Goal: Obtain resource: Obtain resource

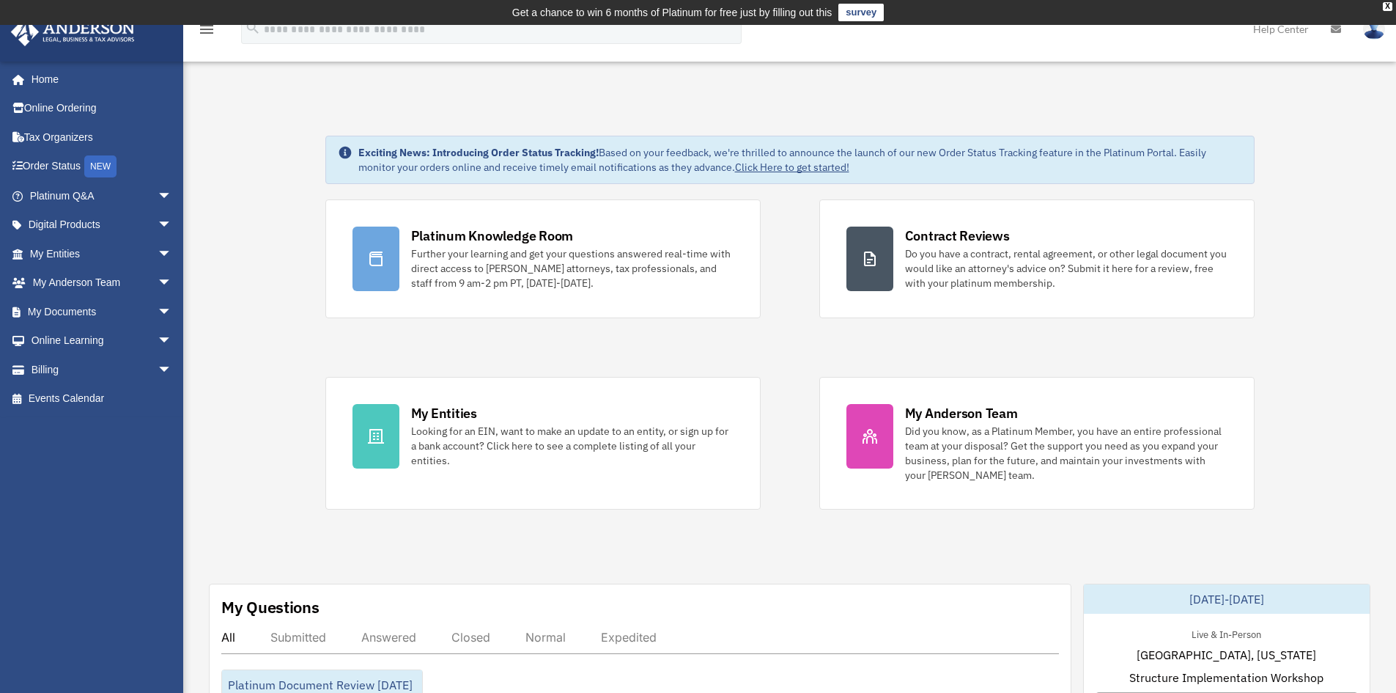
drag, startPoint x: 797, startPoint y: 45, endPoint x: 957, endPoint y: 56, distance: 160.2
click at [797, 45] on div "menu search Site Menu add [EMAIL_ADDRESS][DOMAIN_NAME] My Profile Reset Passwor…" at bounding box center [698, 36] width 1374 height 50
click at [93, 309] on link "My Documents arrow_drop_down" at bounding box center [102, 311] width 184 height 29
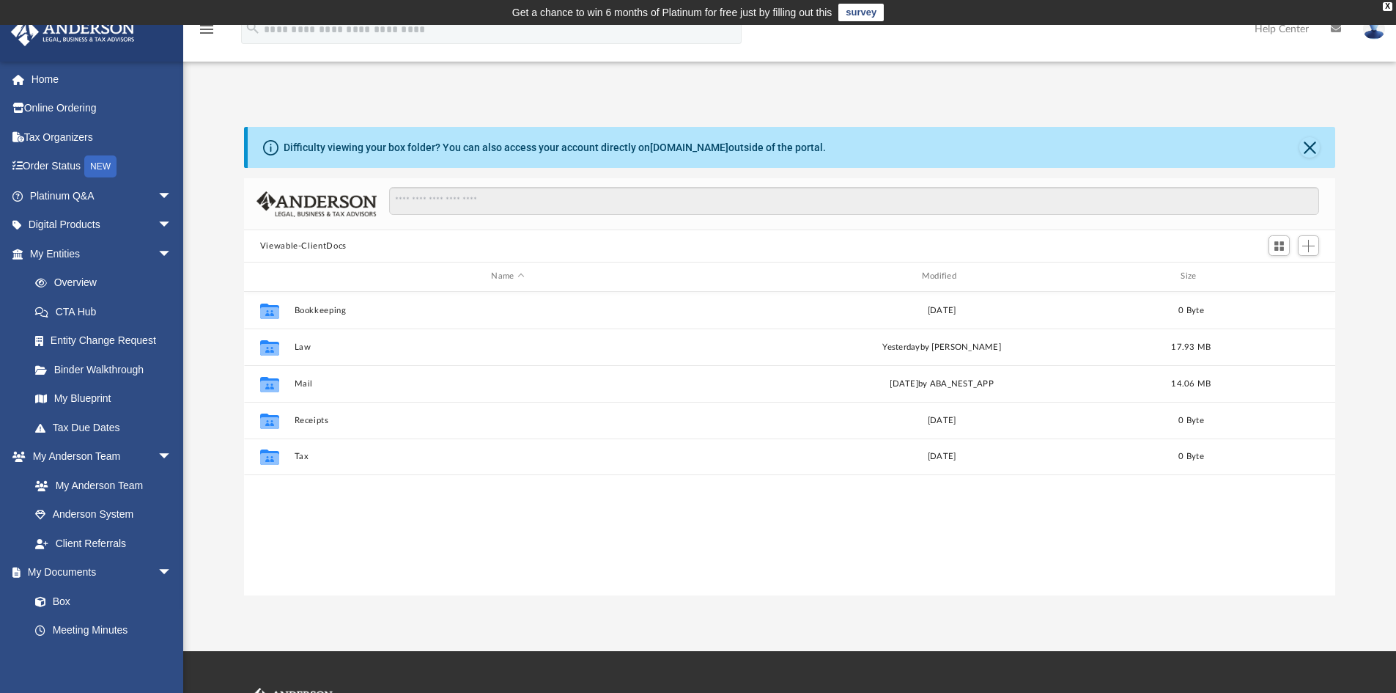
scroll to position [323, 1080]
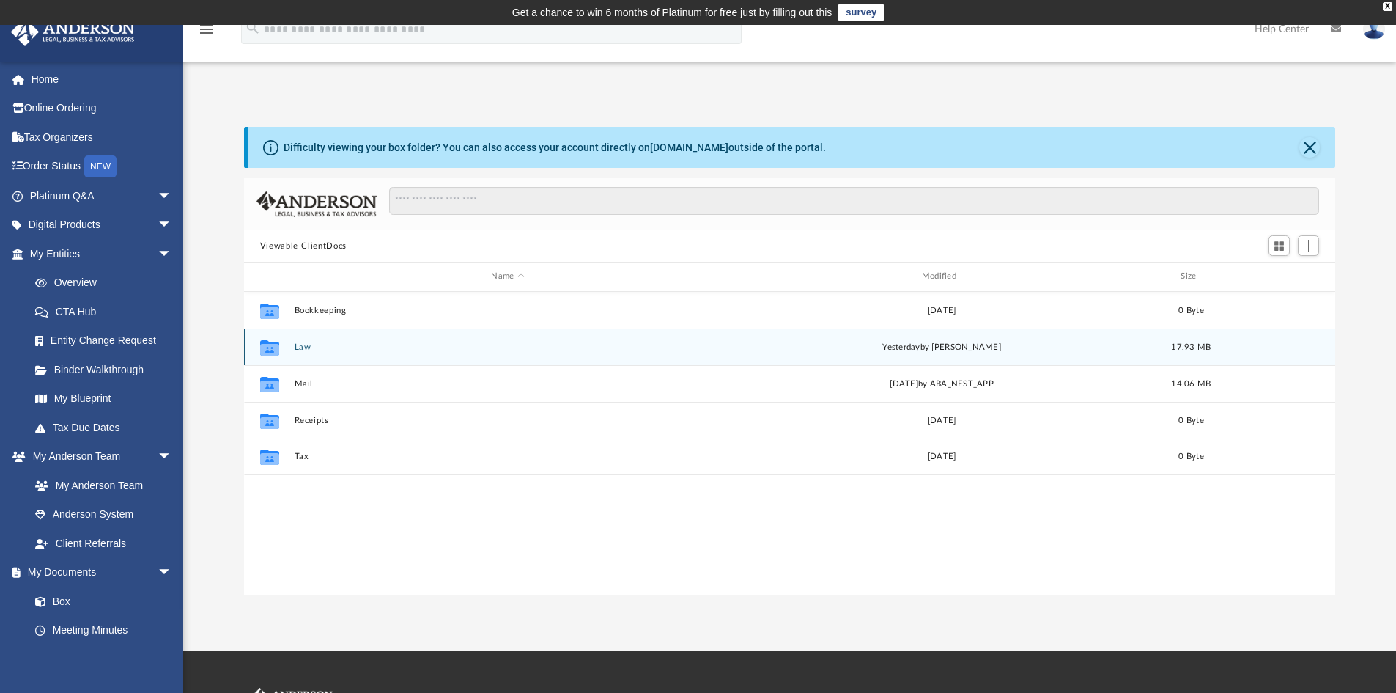
click at [307, 353] on div "Collaborated Folder Law yesterday by Tomas Diaz-Marin 17.93 MB" at bounding box center [790, 346] width 1092 height 37
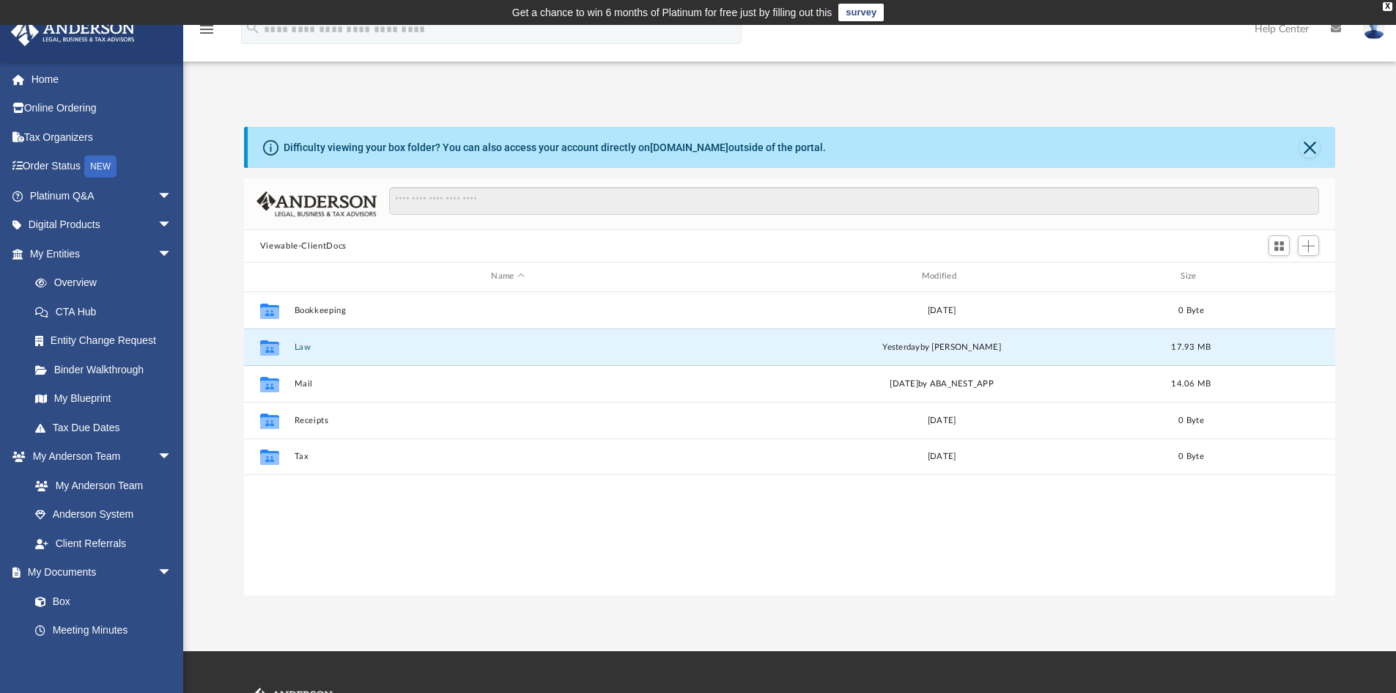
click at [309, 351] on button "Law" at bounding box center [507, 347] width 427 height 10
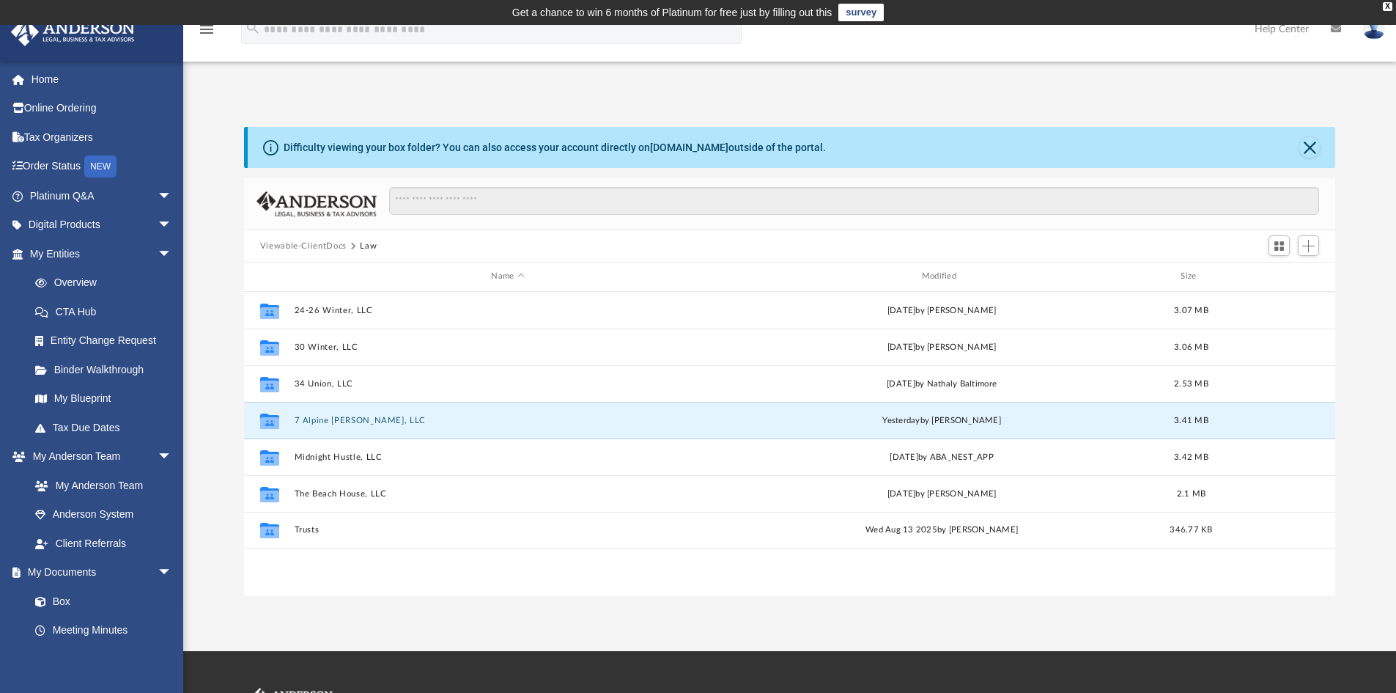
click at [355, 417] on button "7 Alpine [PERSON_NAME], LLC" at bounding box center [507, 421] width 427 height 10
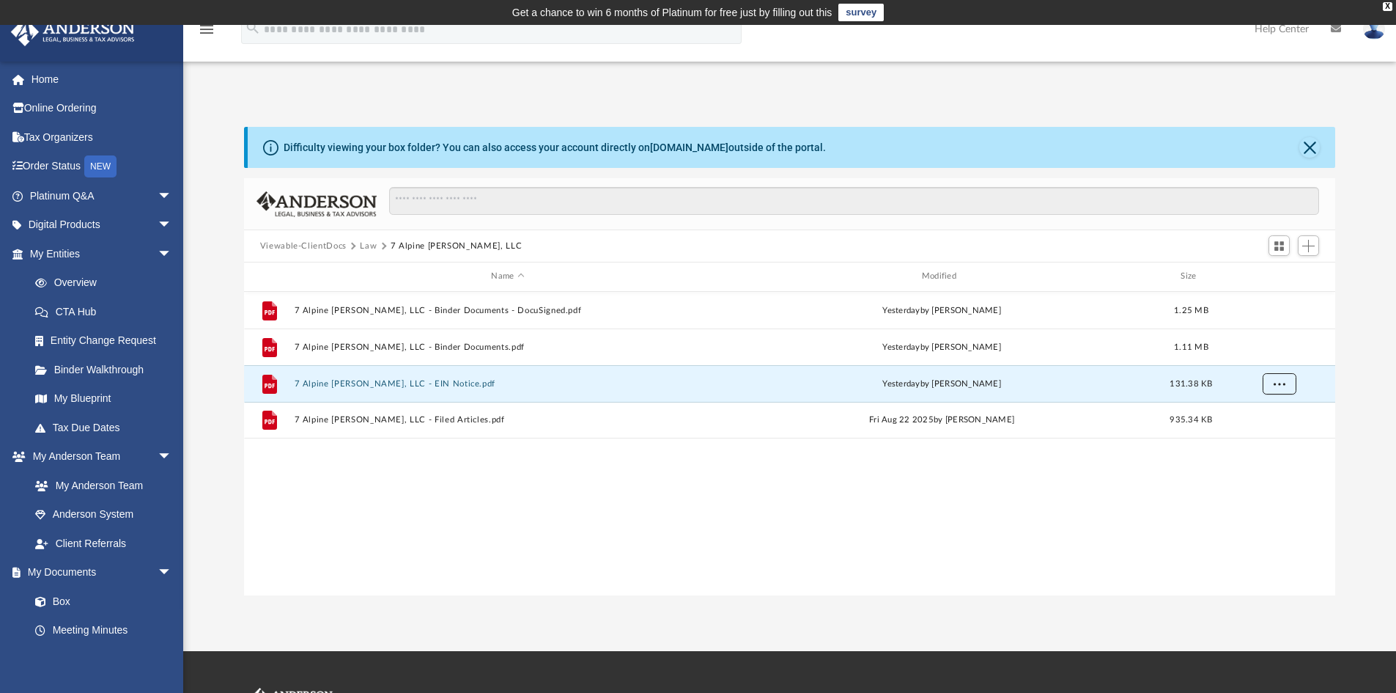
click at [1273, 381] on button "More options" at bounding box center [1279, 383] width 34 height 22
click at [443, 552] on div "File 7 Alpine Grantham, LLC - Binder Documents - DocuSigned.pdf yesterday by To…" at bounding box center [790, 443] width 1092 height 303
click at [441, 559] on div "File 7 Alpine Grantham, LLC - Binder Documents - DocuSigned.pdf yesterday by To…" at bounding box center [790, 443] width 1092 height 303
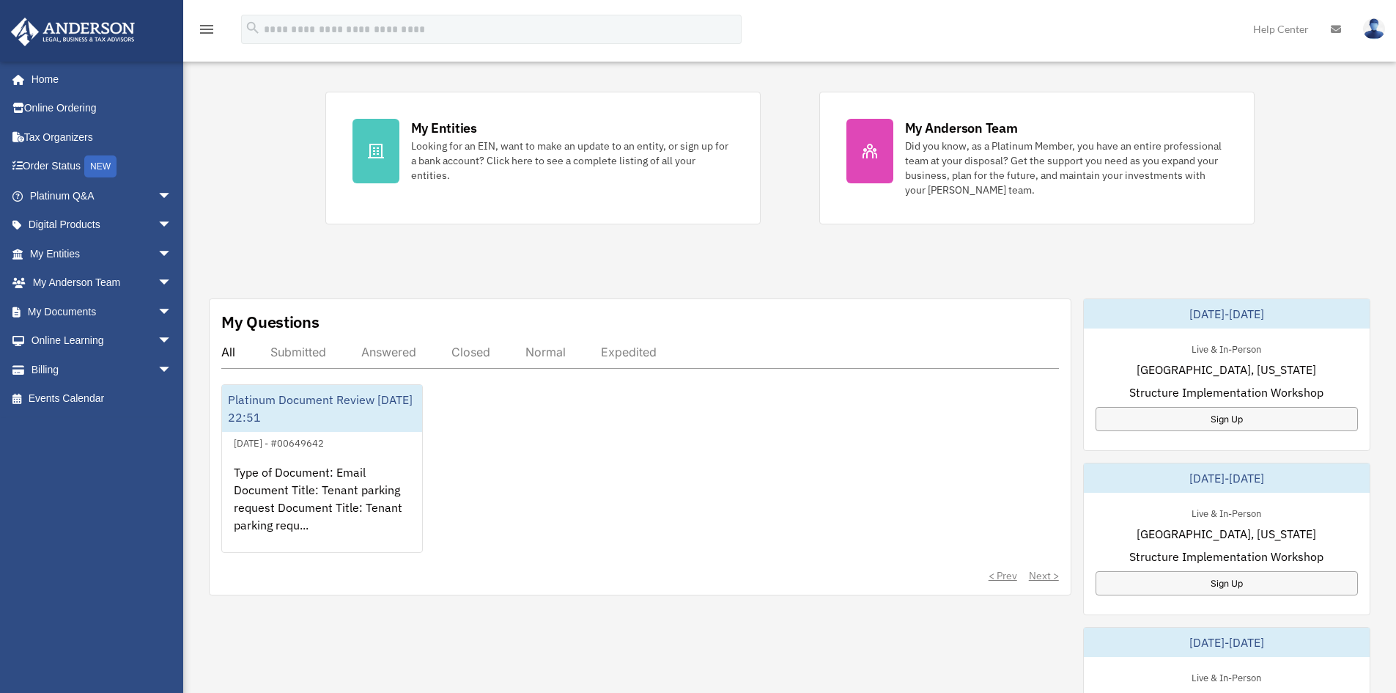
scroll to position [293, 0]
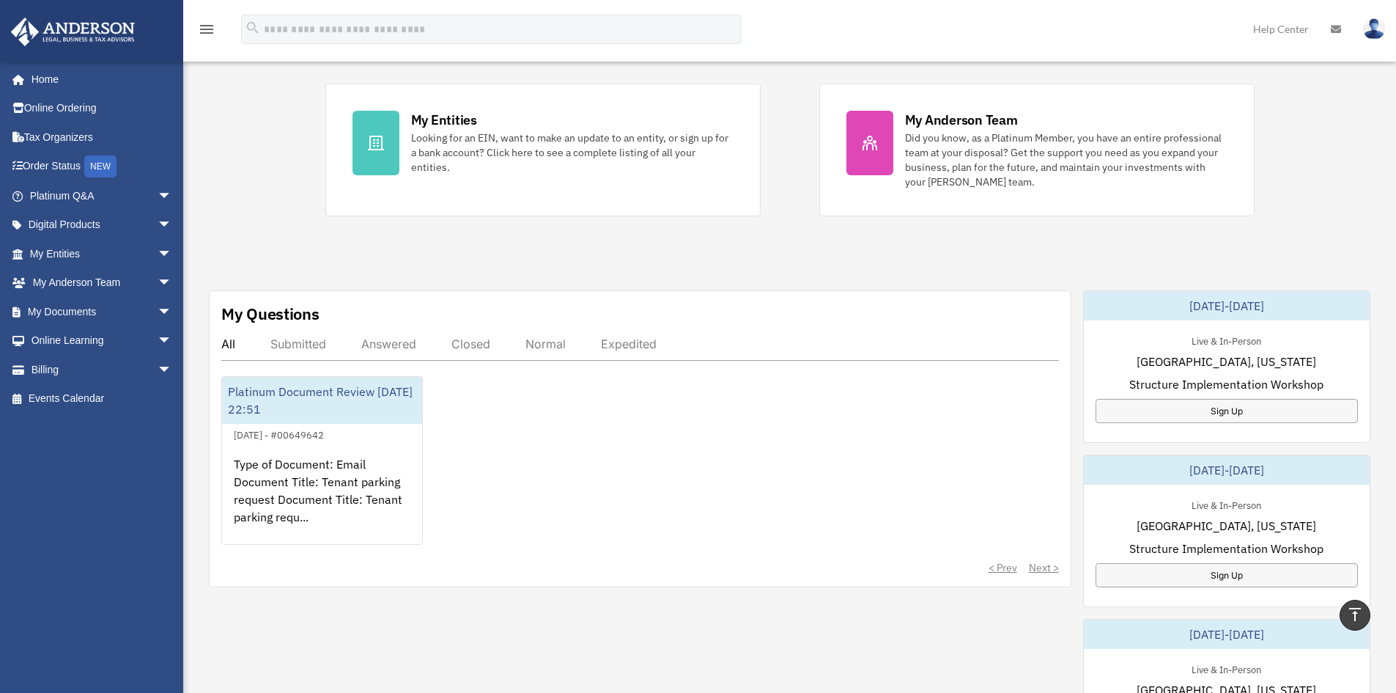
click at [158, 312] on span "arrow_drop_down" at bounding box center [172, 312] width 29 height 30
click at [70, 337] on link "Box" at bounding box center [108, 340] width 174 height 29
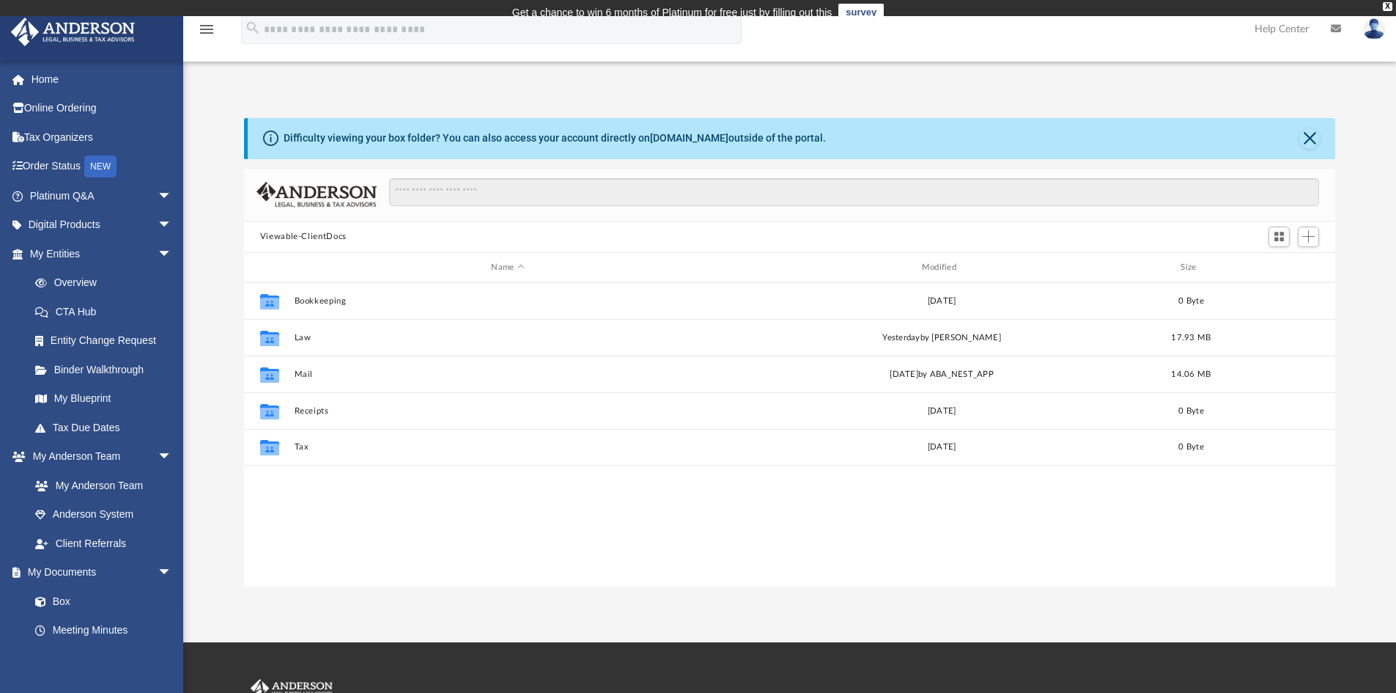
scroll to position [323, 1080]
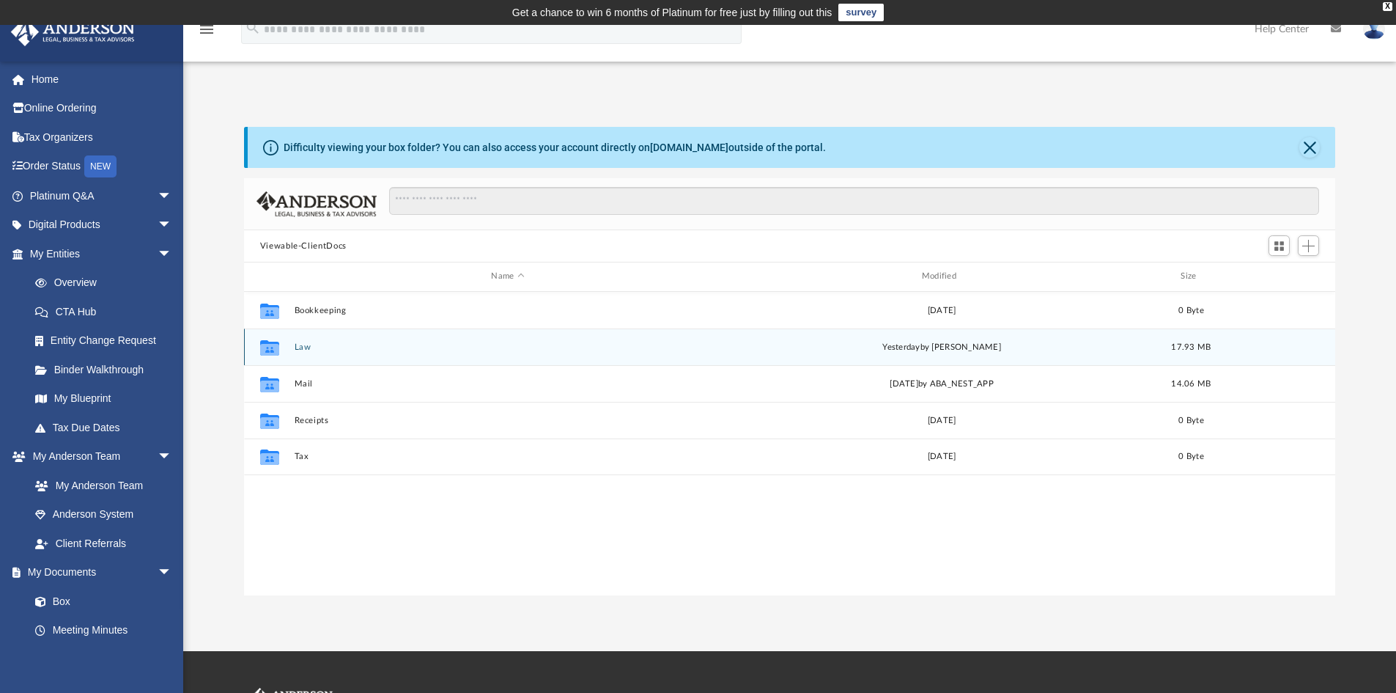
click at [325, 341] on div "Collaborated Folder Law [DATE] by [PERSON_NAME] 17.93 MB" at bounding box center [790, 346] width 1092 height 37
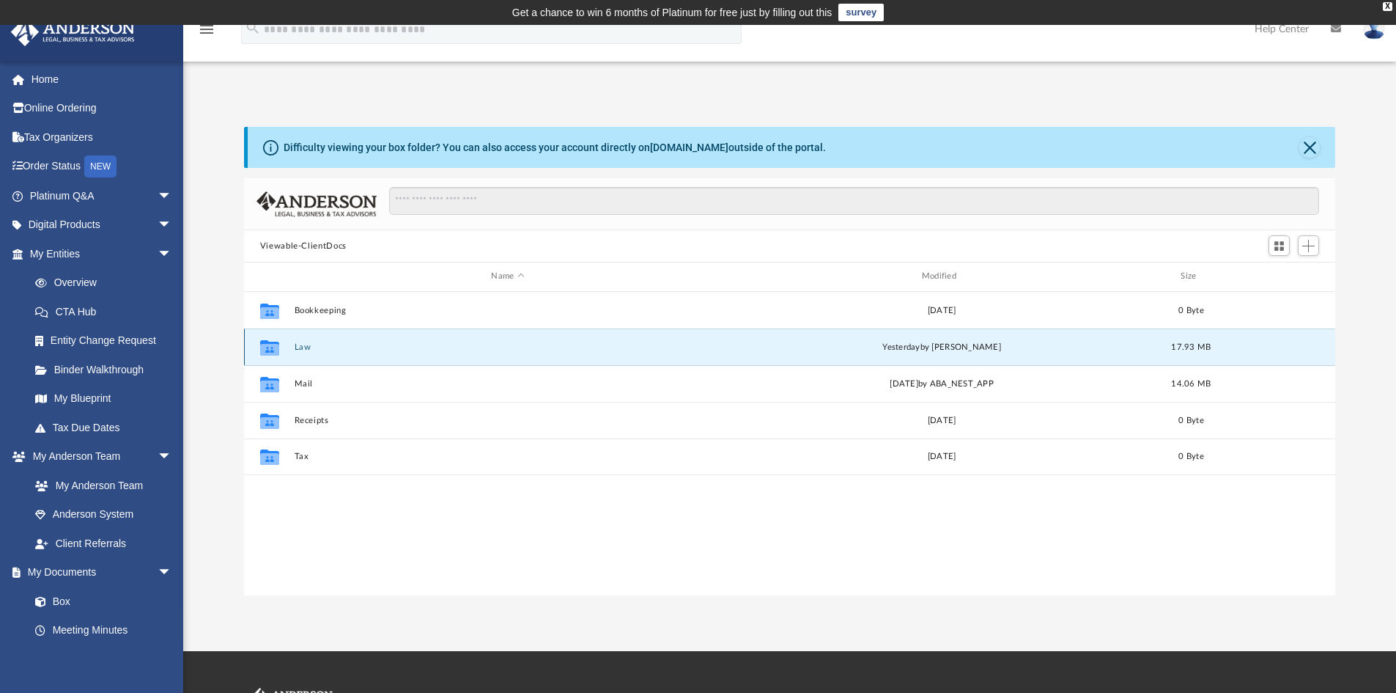
click at [325, 341] on div "Collaborated Folder Law [DATE] by [PERSON_NAME] 17.93 MB" at bounding box center [790, 346] width 1092 height 37
click at [306, 349] on button "Law" at bounding box center [507, 347] width 427 height 10
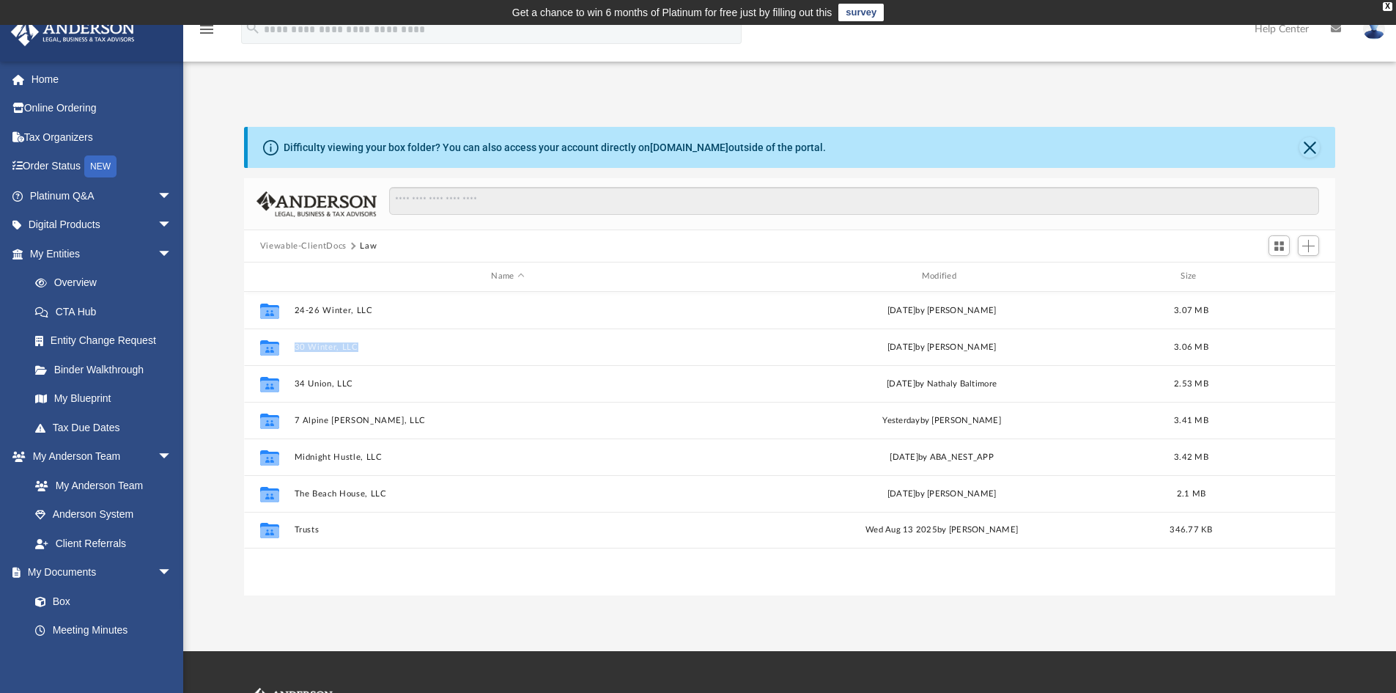
click at [347, 347] on button "30 Winter, LLC" at bounding box center [507, 347] width 427 height 10
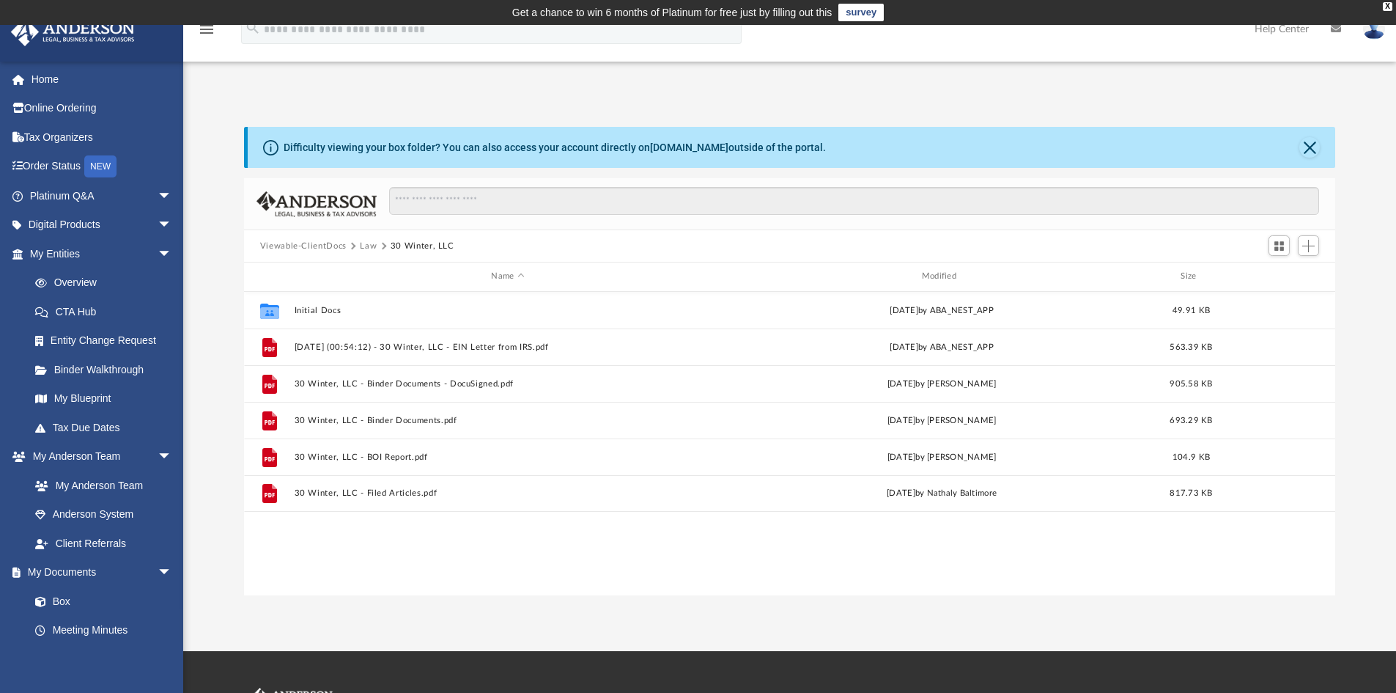
click at [490, 567] on div "Collaborated Folder Initial Docs Thu May 23 2024 by ABA_NEST_APP 49.91 KB File …" at bounding box center [790, 443] width 1092 height 303
click at [449, 348] on button "2024.06.15 (00:54:12) - 30 Winter, LLC - EIN Letter from IRS.pdf" at bounding box center [507, 347] width 427 height 10
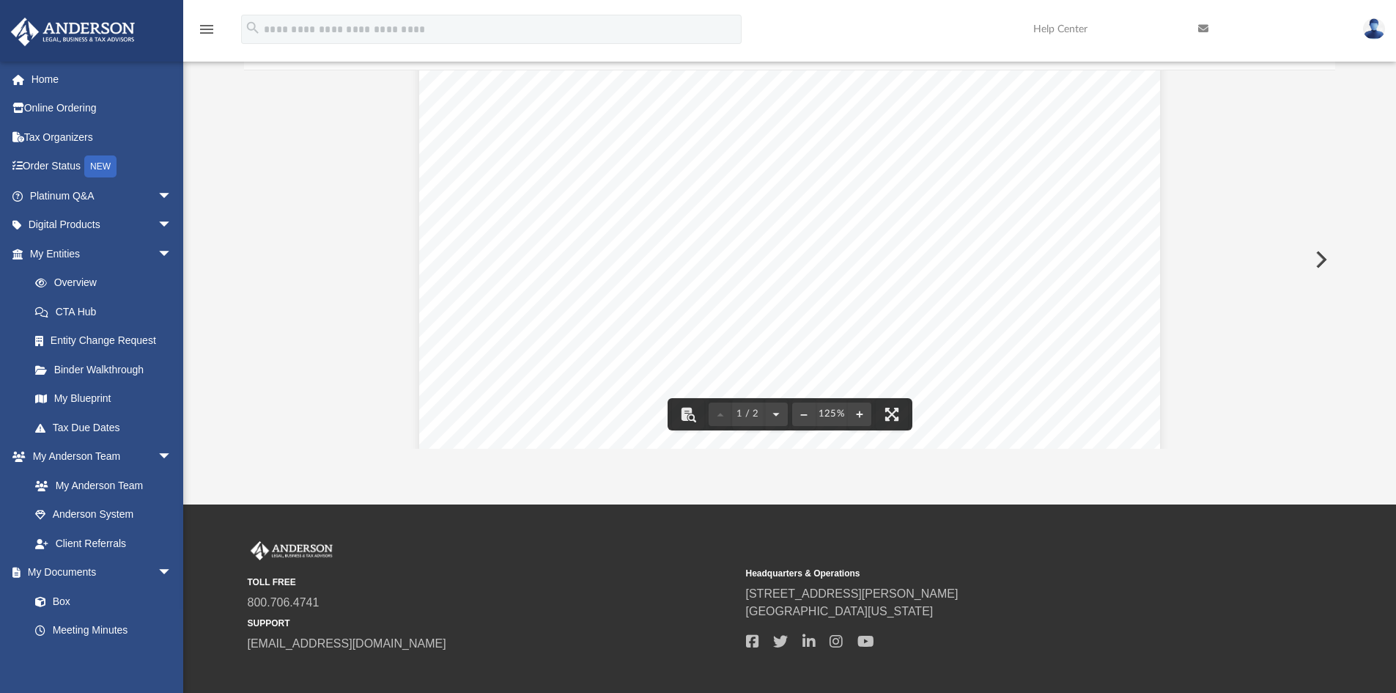
scroll to position [0, 0]
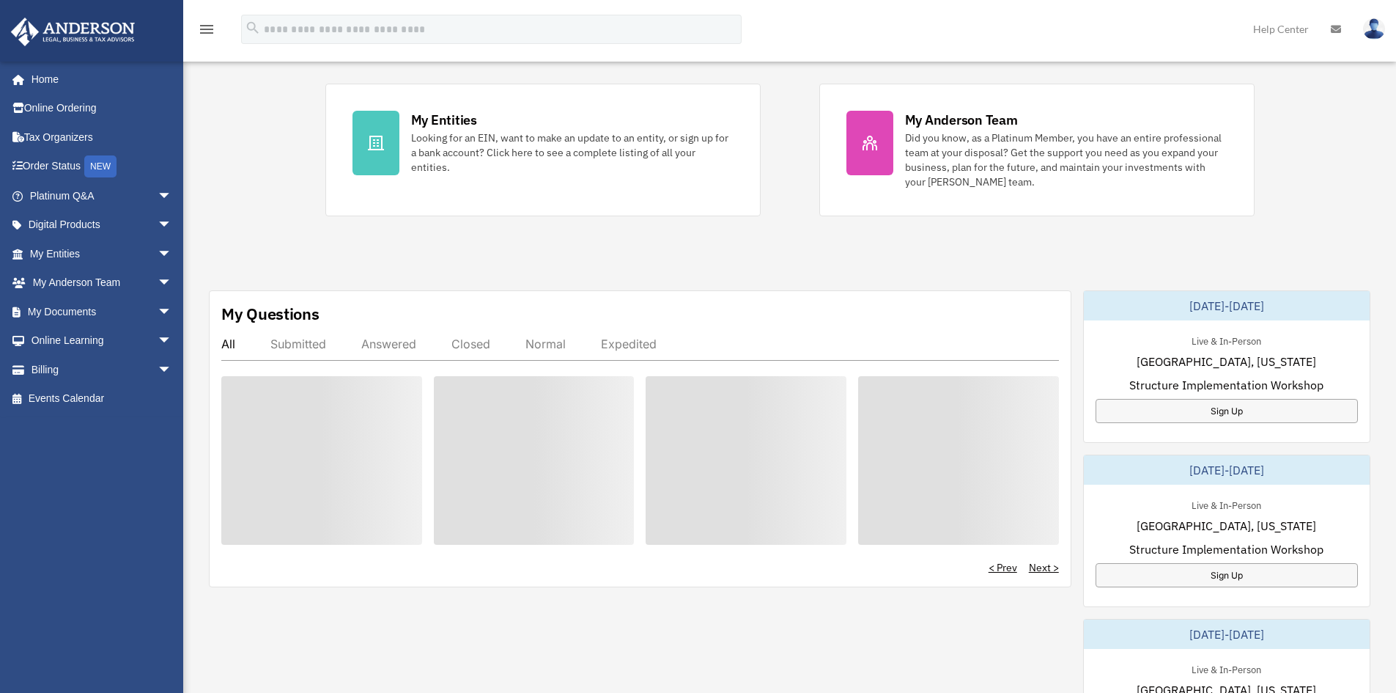
scroll to position [293, 0]
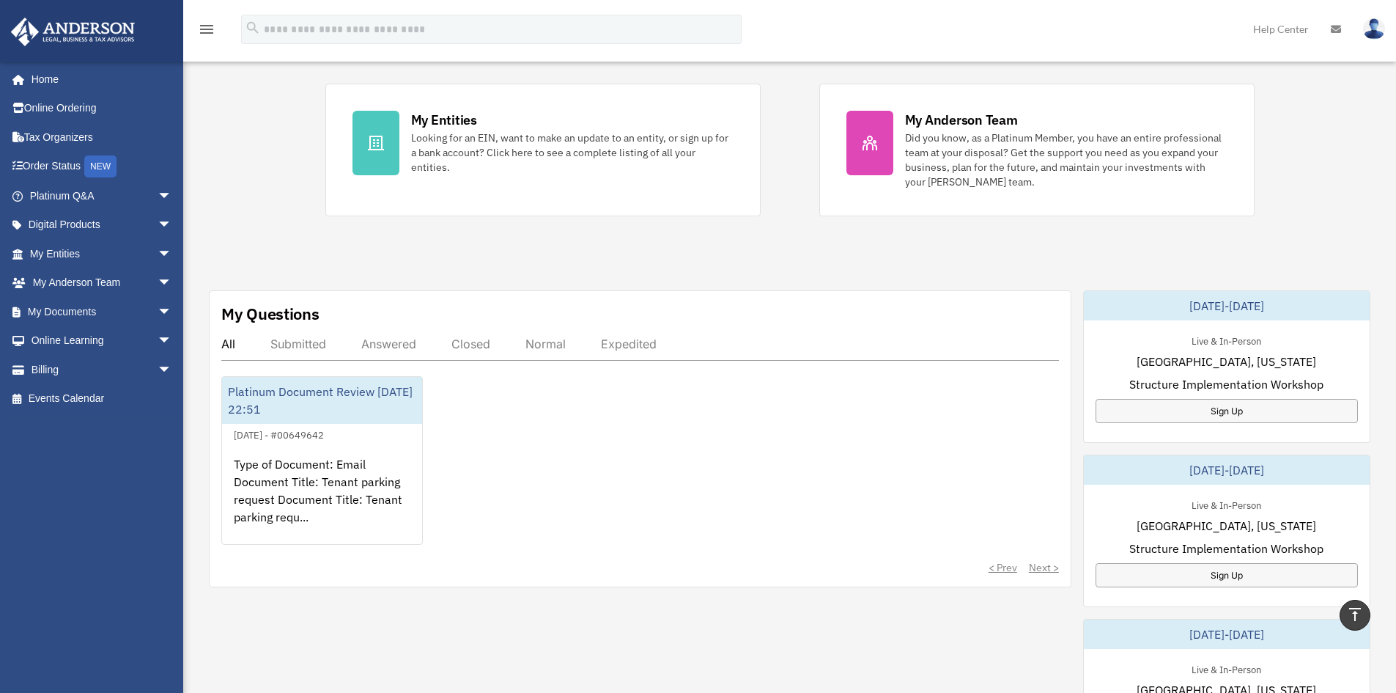
click at [158, 308] on span "arrow_drop_down" at bounding box center [172, 312] width 29 height 30
click at [75, 348] on link "Box" at bounding box center [108, 340] width 174 height 29
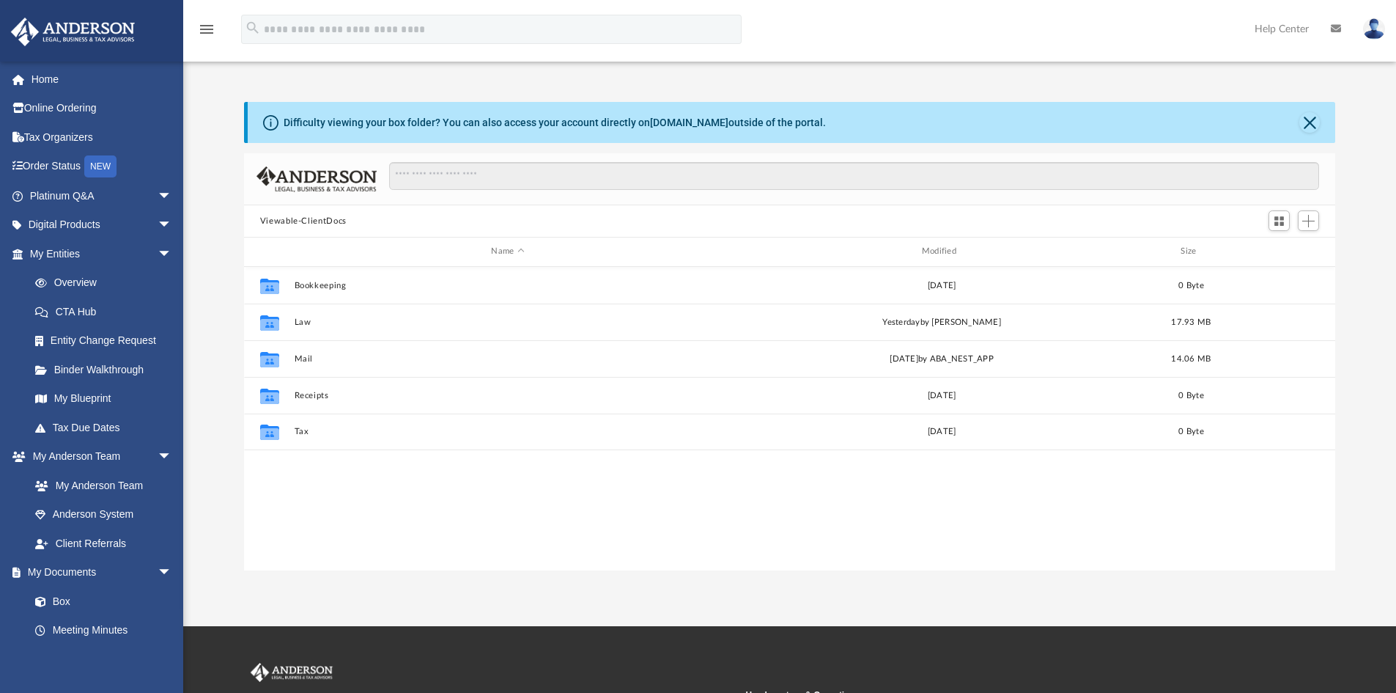
scroll to position [323, 1080]
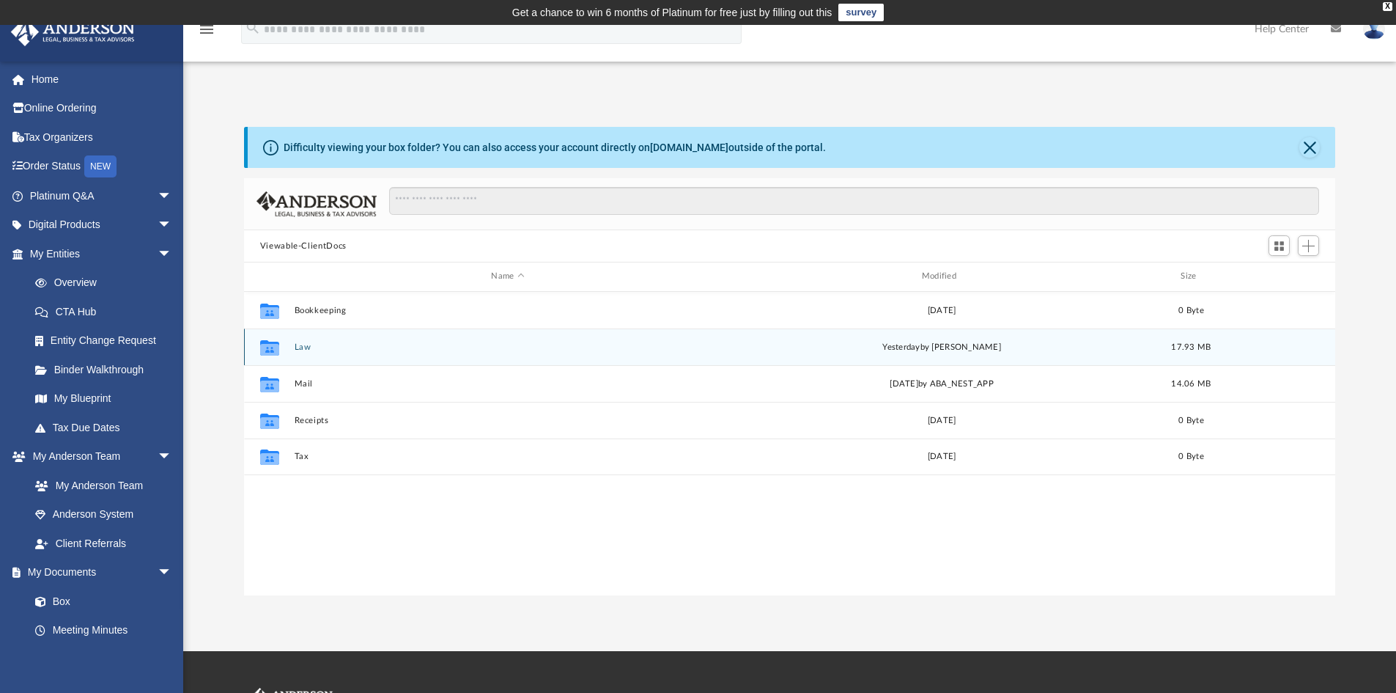
click at [314, 354] on div "Collaborated Folder Law [DATE] by [PERSON_NAME] 17.93 MB" at bounding box center [790, 346] width 1092 height 37
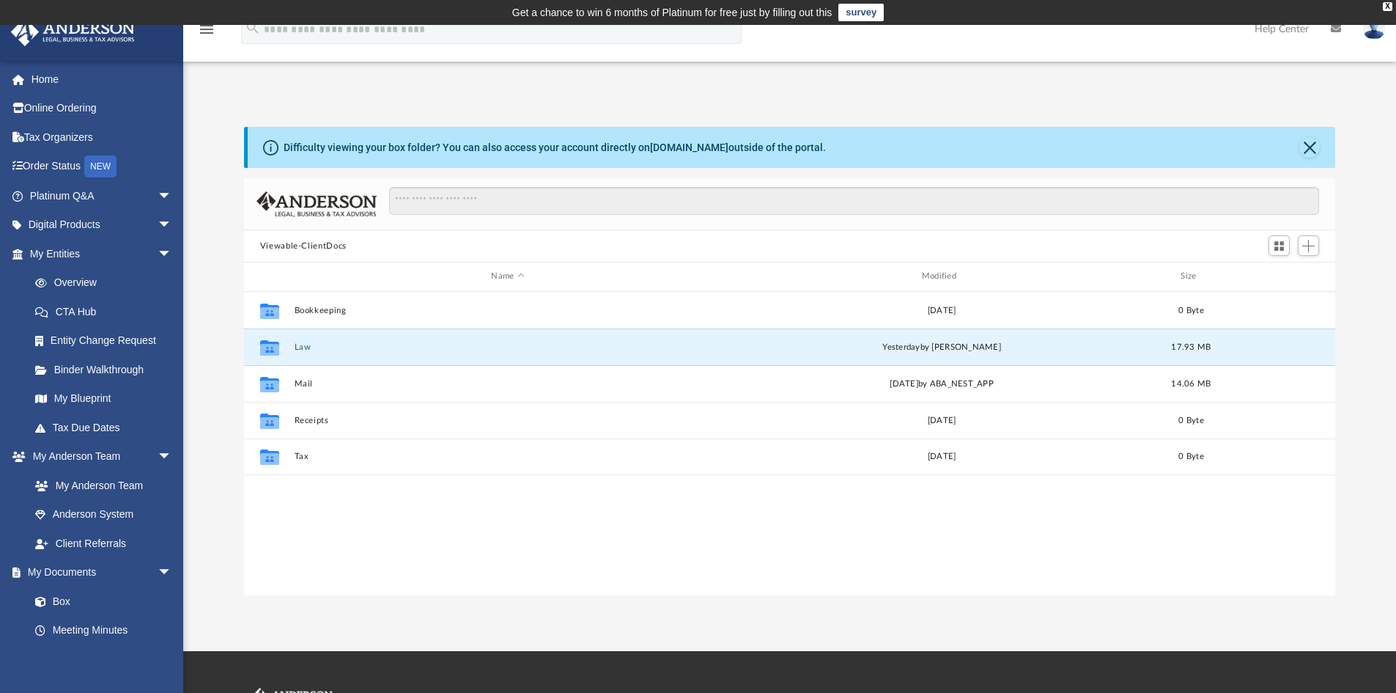
click at [306, 350] on button "Law" at bounding box center [507, 347] width 427 height 10
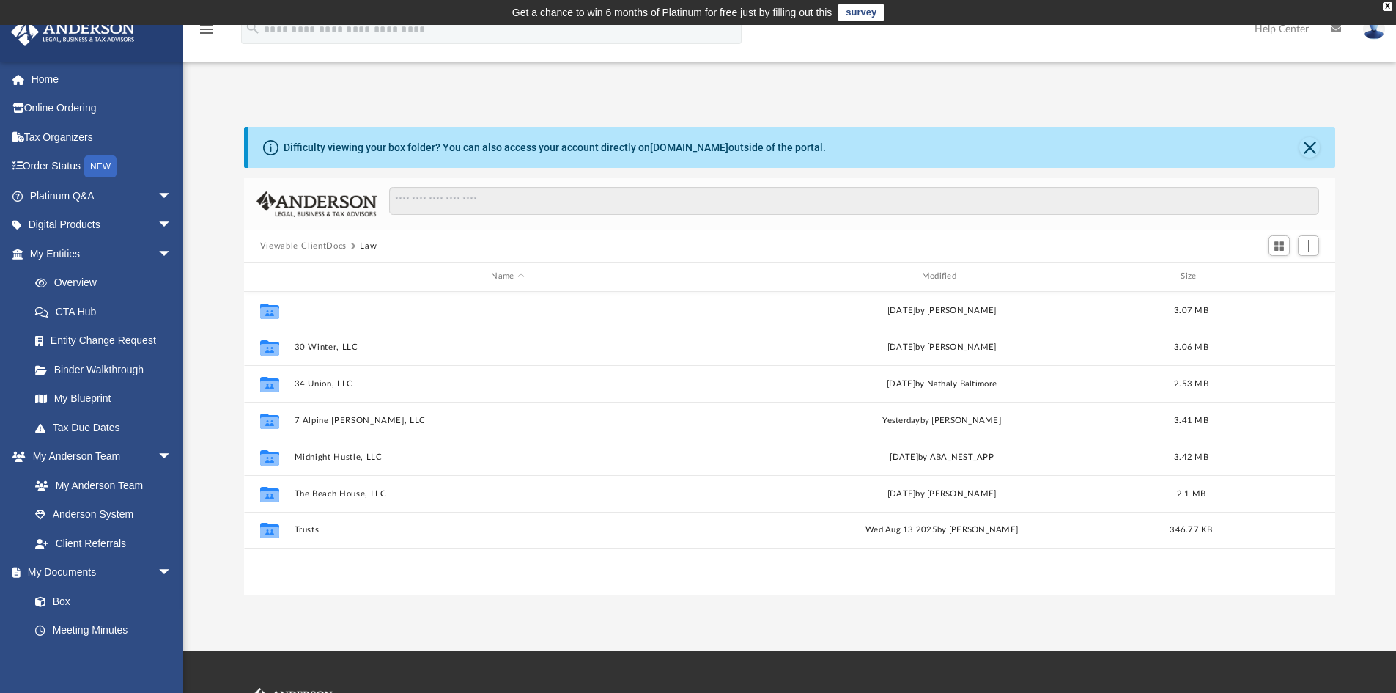
click at [344, 312] on button "24-26 Winter, LLC" at bounding box center [507, 311] width 427 height 10
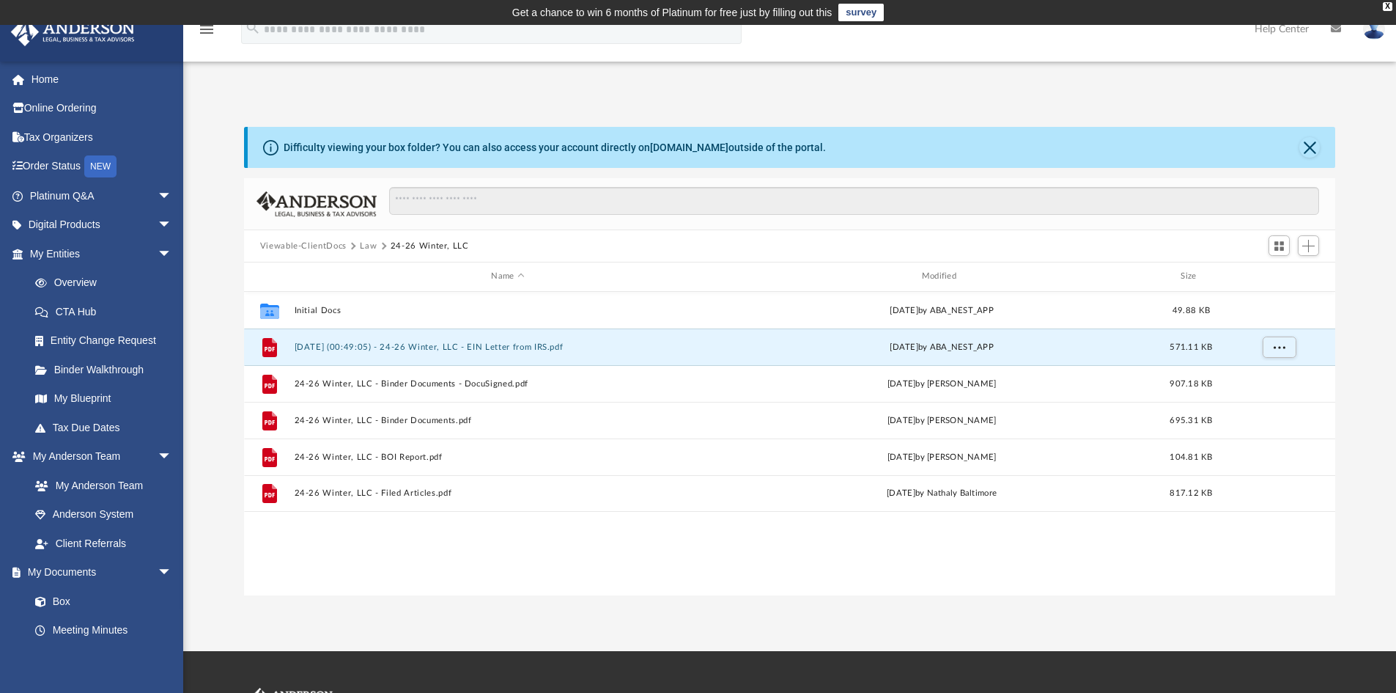
click at [473, 346] on button "2024.06.15 (00:49:05) - 24-26 Winter, LLC - EIN Letter from IRS.pdf" at bounding box center [507, 347] width 427 height 10
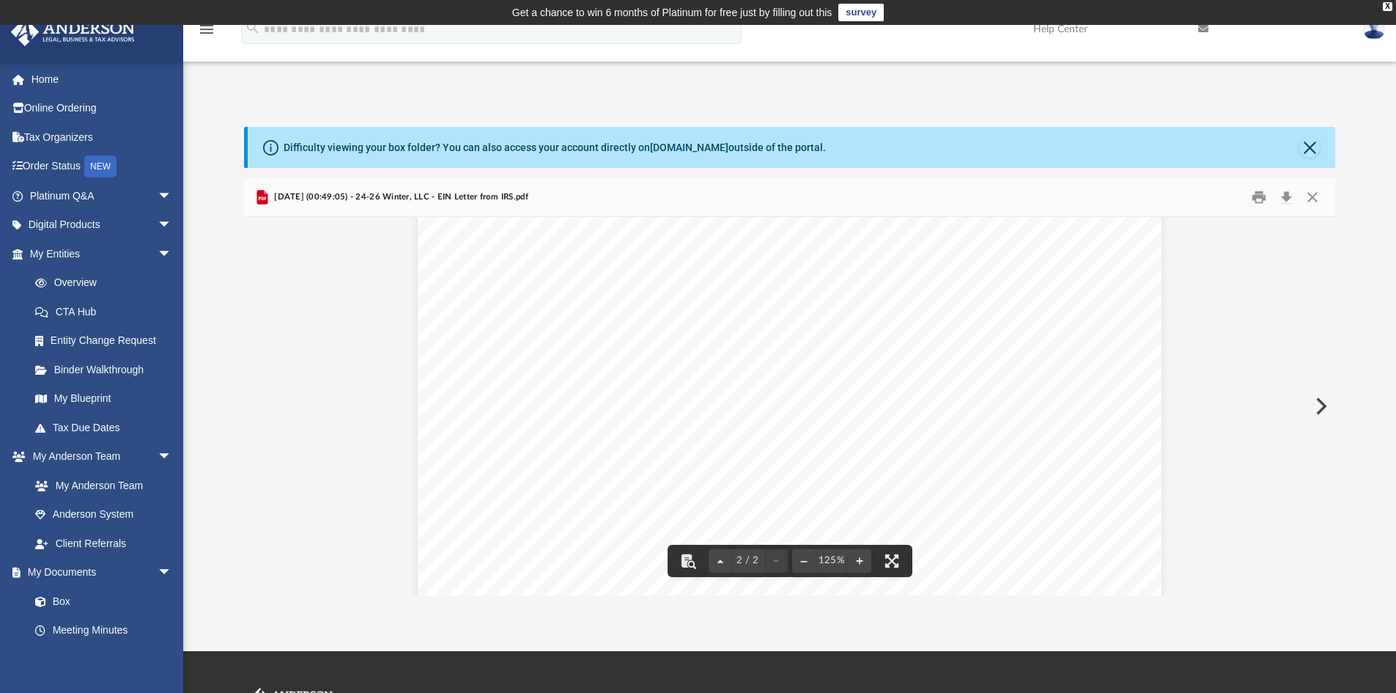
scroll to position [1173, 0]
